Goal: Task Accomplishment & Management: Use online tool/utility

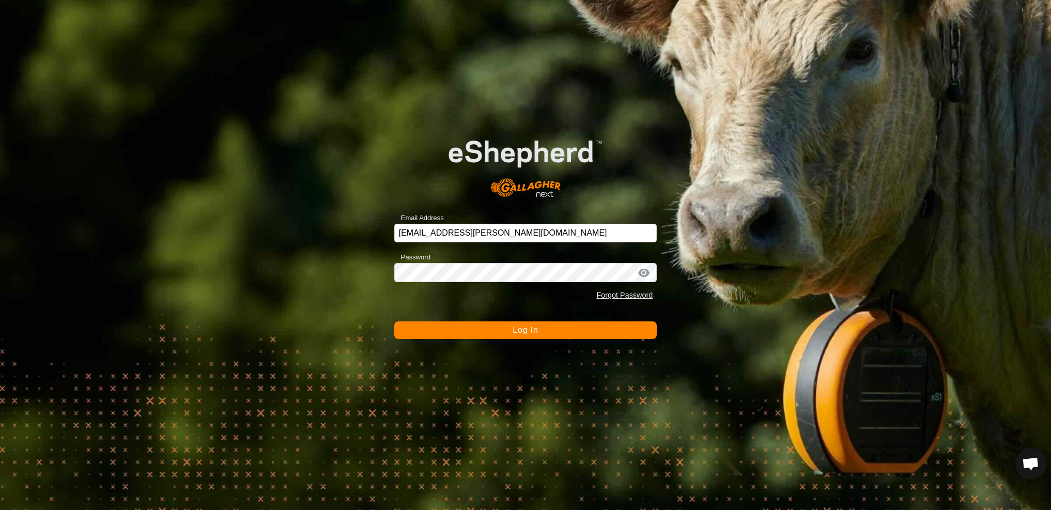
click at [519, 338] on button "Log In" at bounding box center [525, 330] width 263 height 18
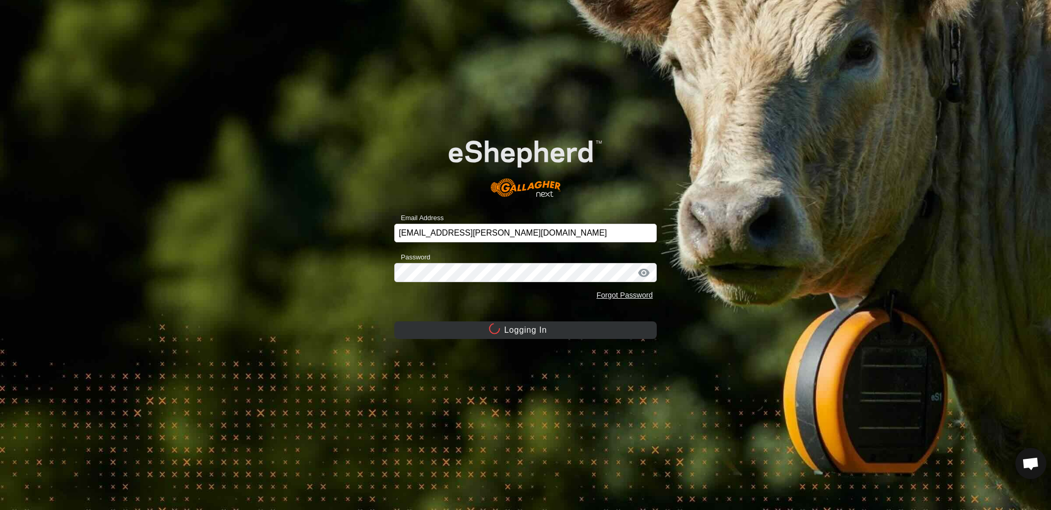
click at [523, 334] on button "Logging In" at bounding box center [525, 330] width 263 height 18
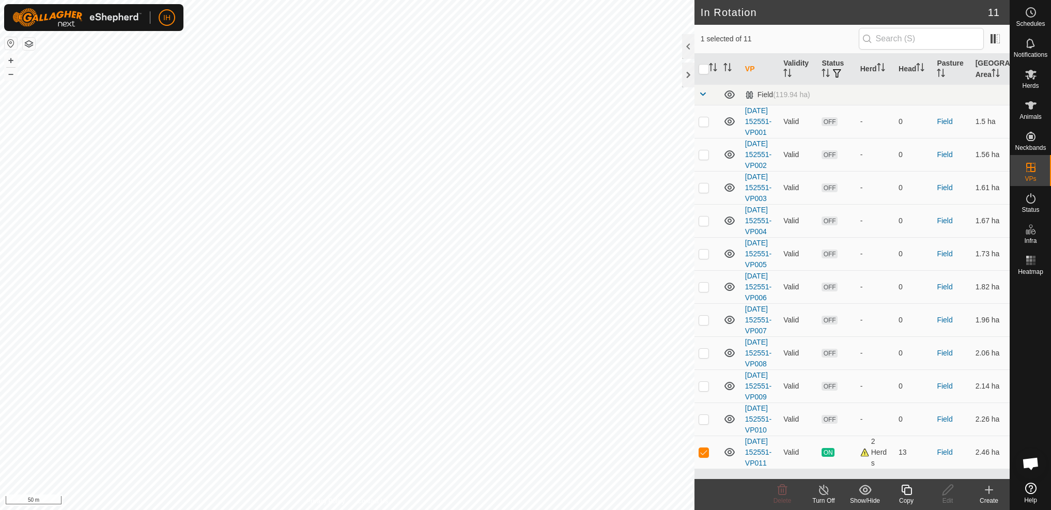
click at [906, 493] on icon at bounding box center [906, 490] width 13 height 12
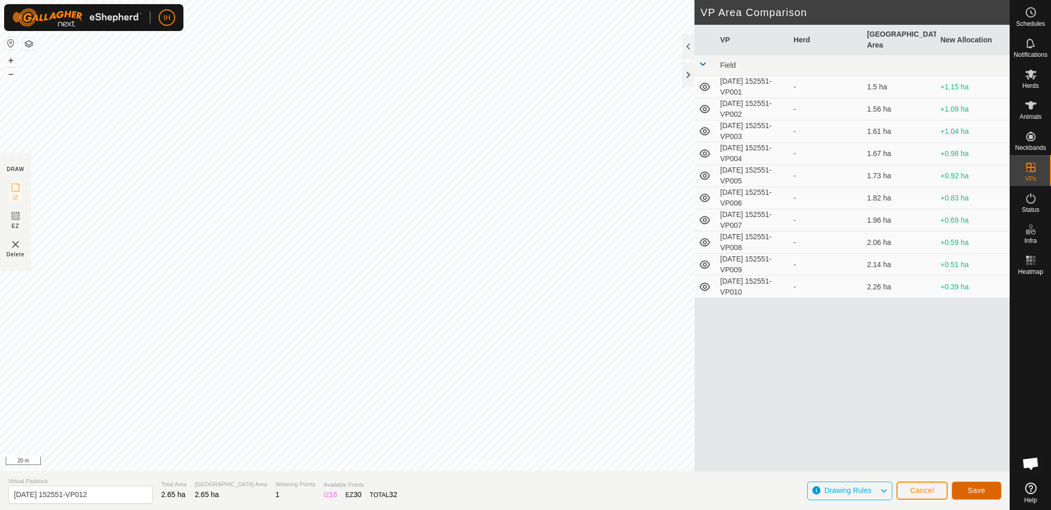
click at [985, 492] on span "Save" at bounding box center [977, 490] width 18 height 8
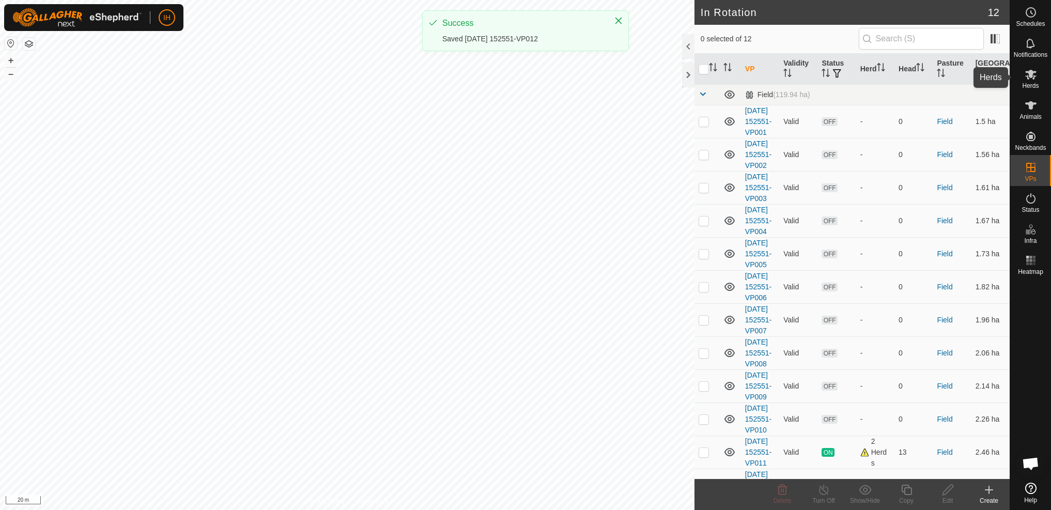
click at [1030, 78] on icon at bounding box center [1030, 74] width 12 height 12
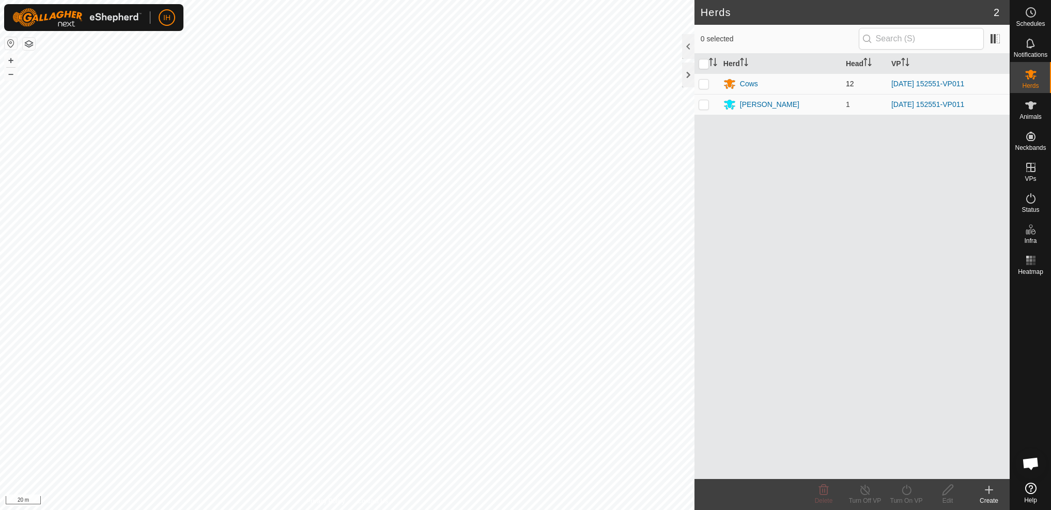
click at [705, 85] on p-checkbox at bounding box center [703, 84] width 10 height 8
checkbox input "true"
click at [705, 105] on p-checkbox at bounding box center [703, 104] width 10 height 8
checkbox input "true"
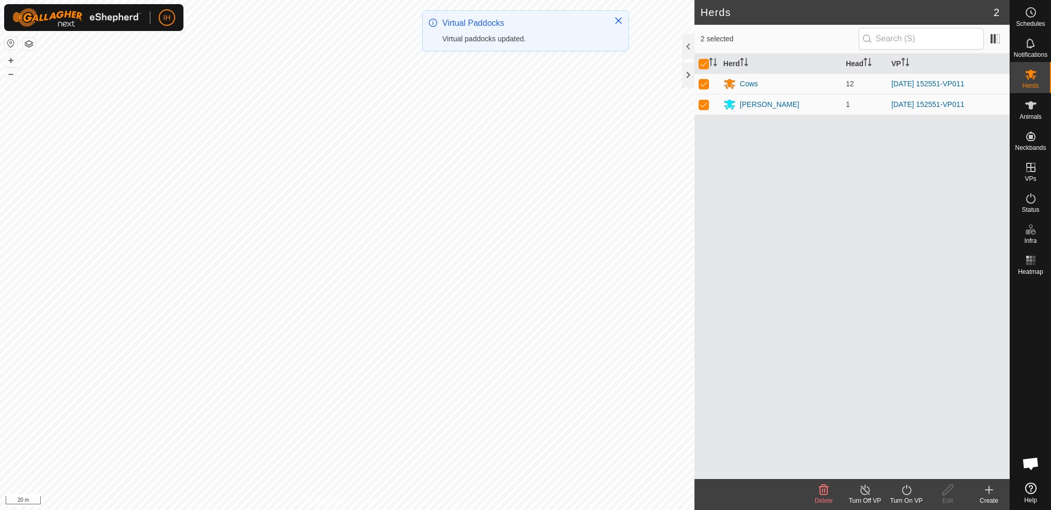
click at [904, 496] on div "Turn On VP" at bounding box center [905, 500] width 41 height 9
click at [908, 466] on link "Now" at bounding box center [937, 467] width 102 height 21
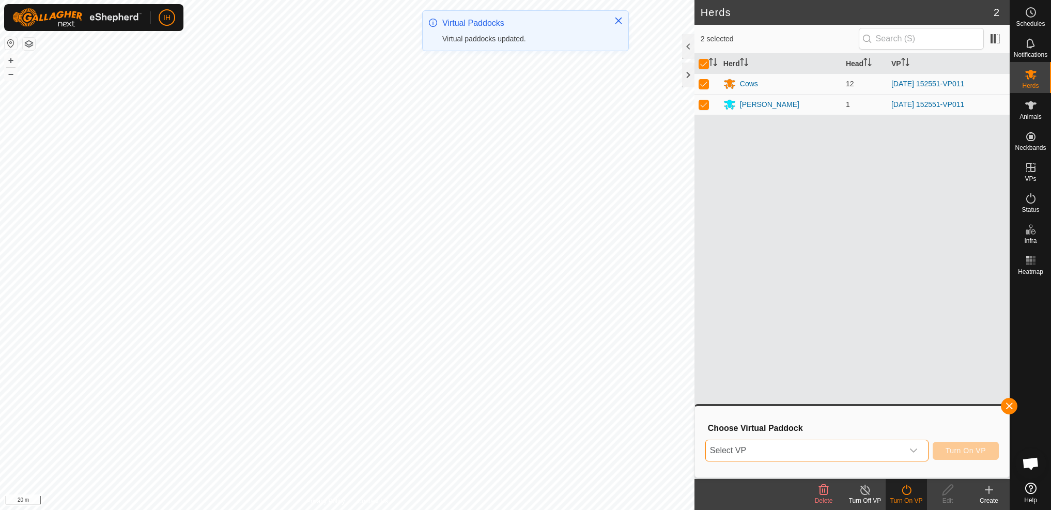
click at [894, 450] on span "Select VP" at bounding box center [804, 450] width 197 height 21
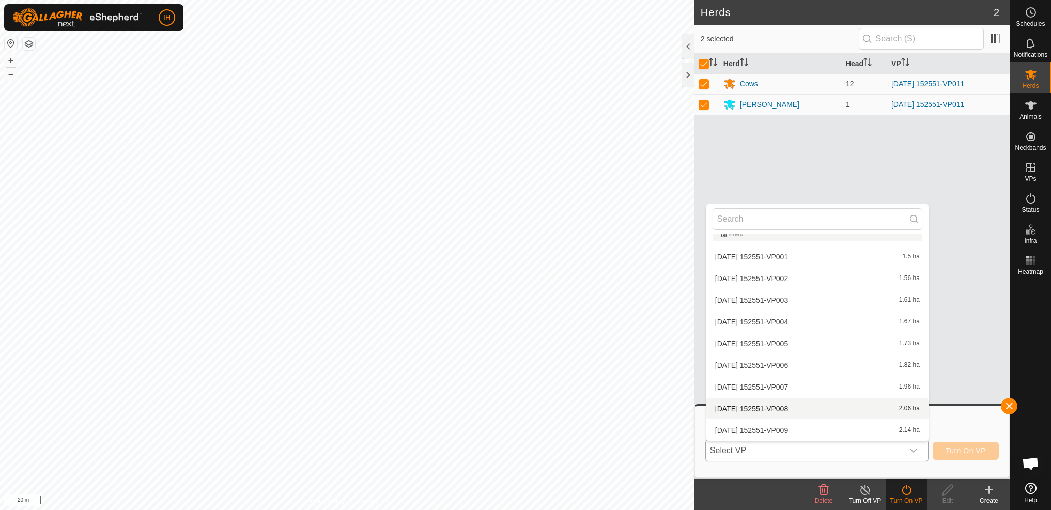
scroll to position [76, 0]
click at [834, 430] on li "[DATE] 152551-VP012 2.65 ha" at bounding box center [817, 430] width 222 height 21
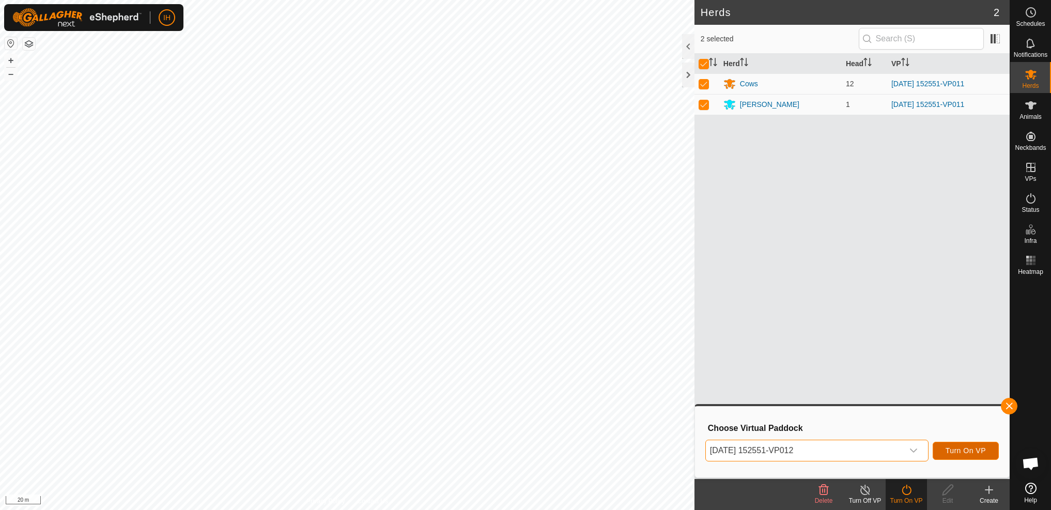
click at [962, 449] on span "Turn On VP" at bounding box center [965, 450] width 40 height 8
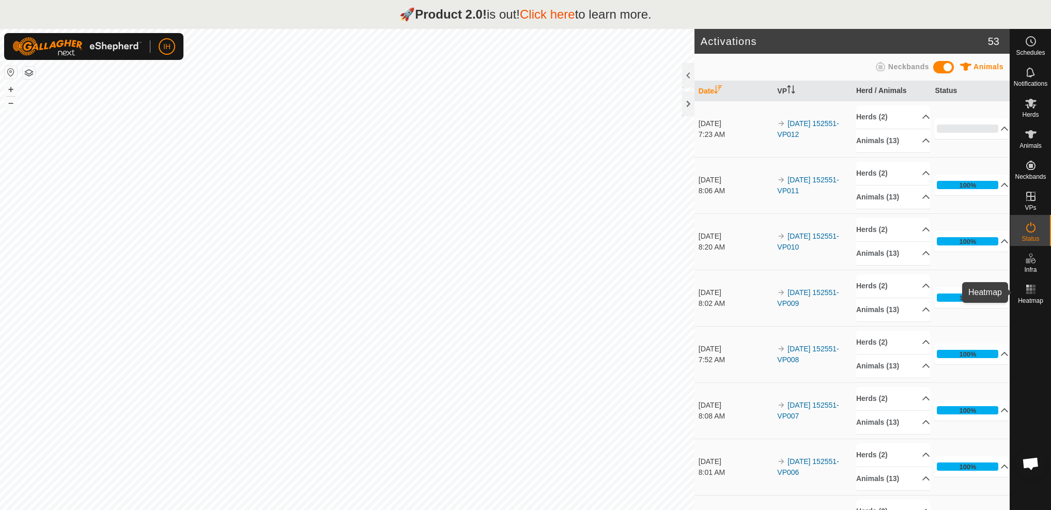
click at [1028, 289] on icon at bounding box center [1030, 289] width 12 height 12
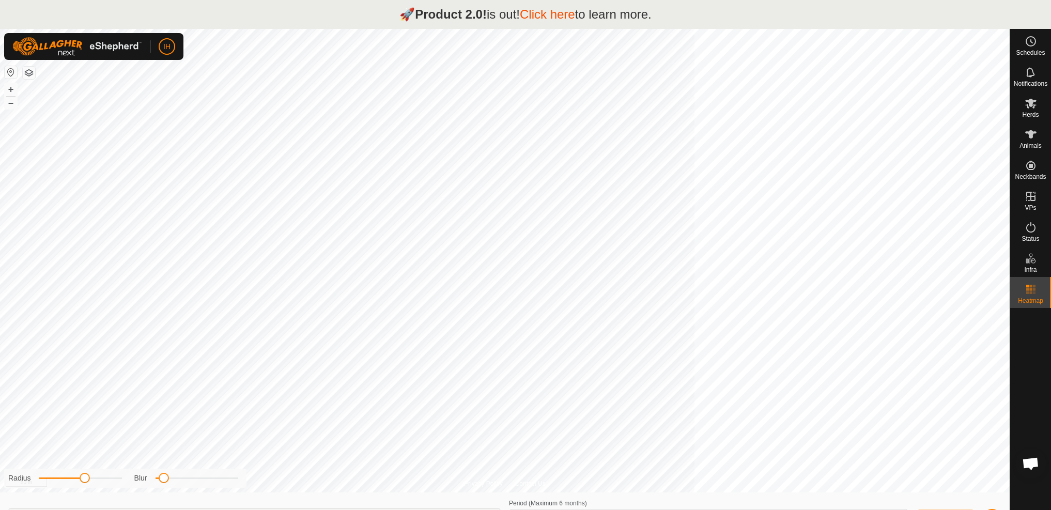
type input "Sep 11, 2025 - Sep 17, 2025"
